Goal: Task Accomplishment & Management: Use online tool/utility

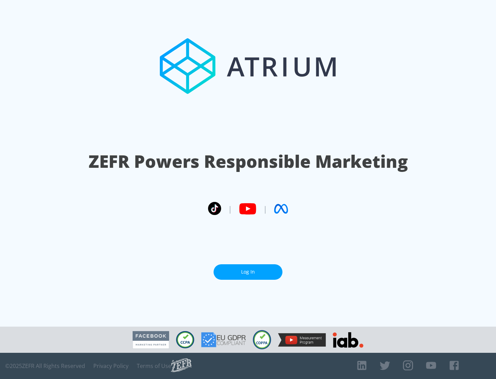
click at [248, 272] on link "Log In" at bounding box center [248, 272] width 69 height 16
